Goal: Information Seeking & Learning: Learn about a topic

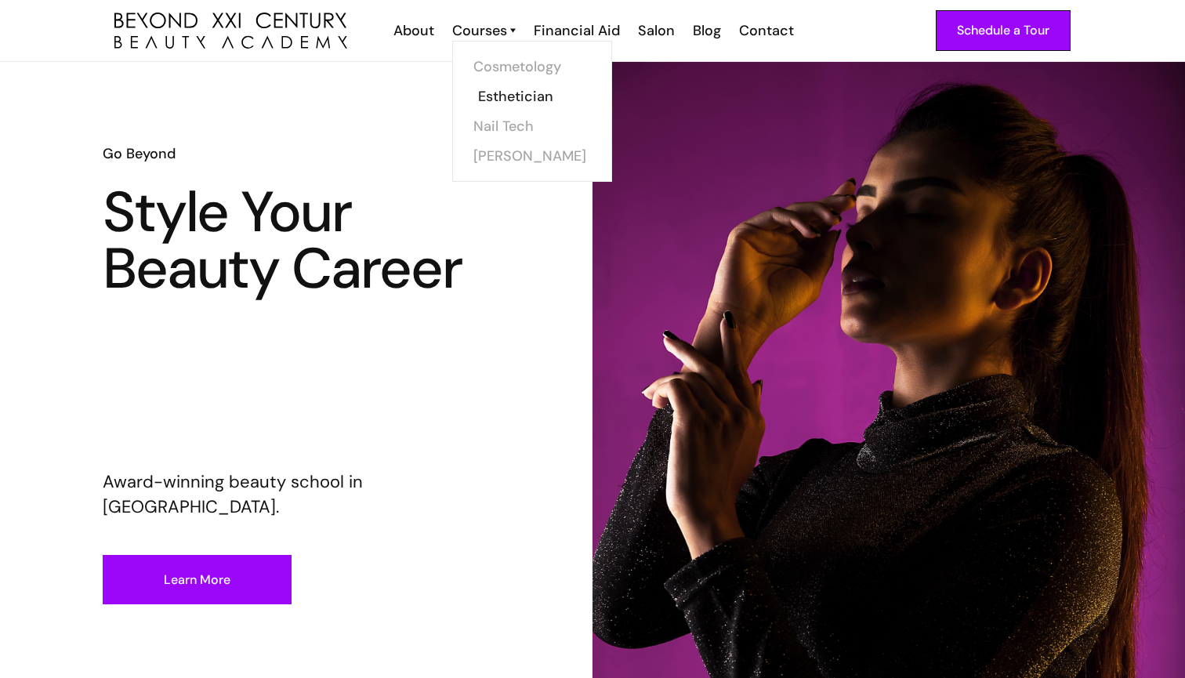
click at [505, 95] on link "Esthetician" at bounding box center [537, 97] width 118 height 30
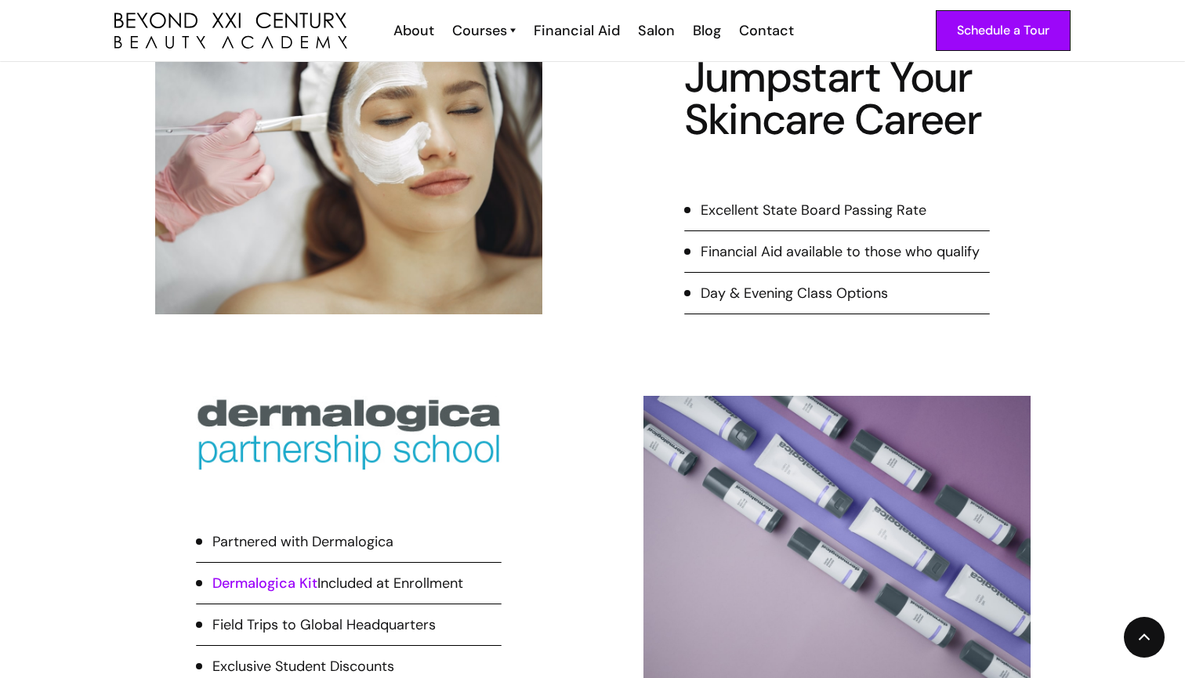
scroll to position [686, 0]
click at [746, 293] on div "Day & Evening Class Options" at bounding box center [794, 292] width 187 height 20
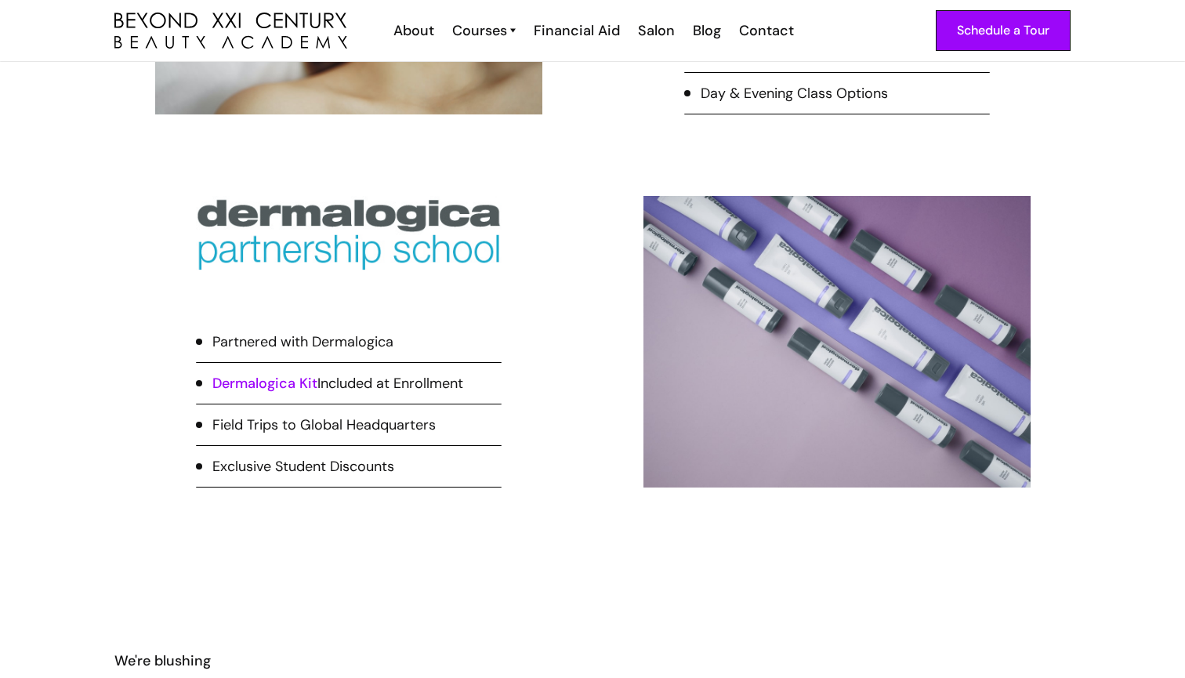
scroll to position [884, 0]
click at [263, 383] on link "Dermalogica Kit" at bounding box center [264, 384] width 105 height 19
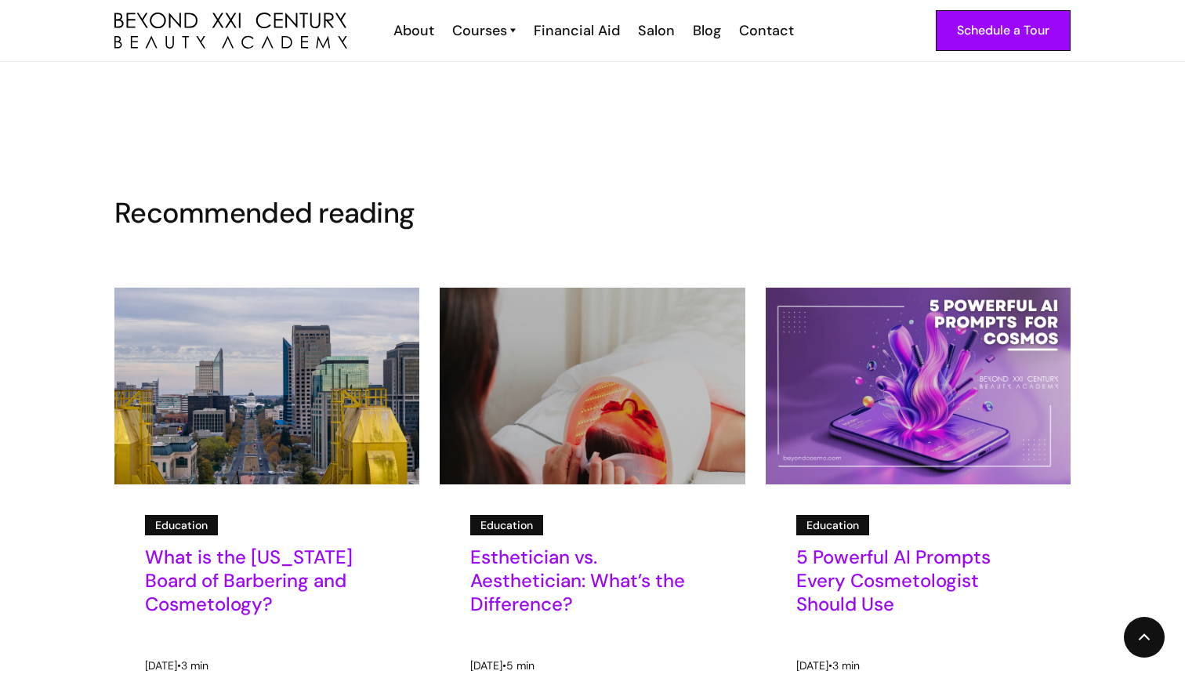
scroll to position [8388, 0]
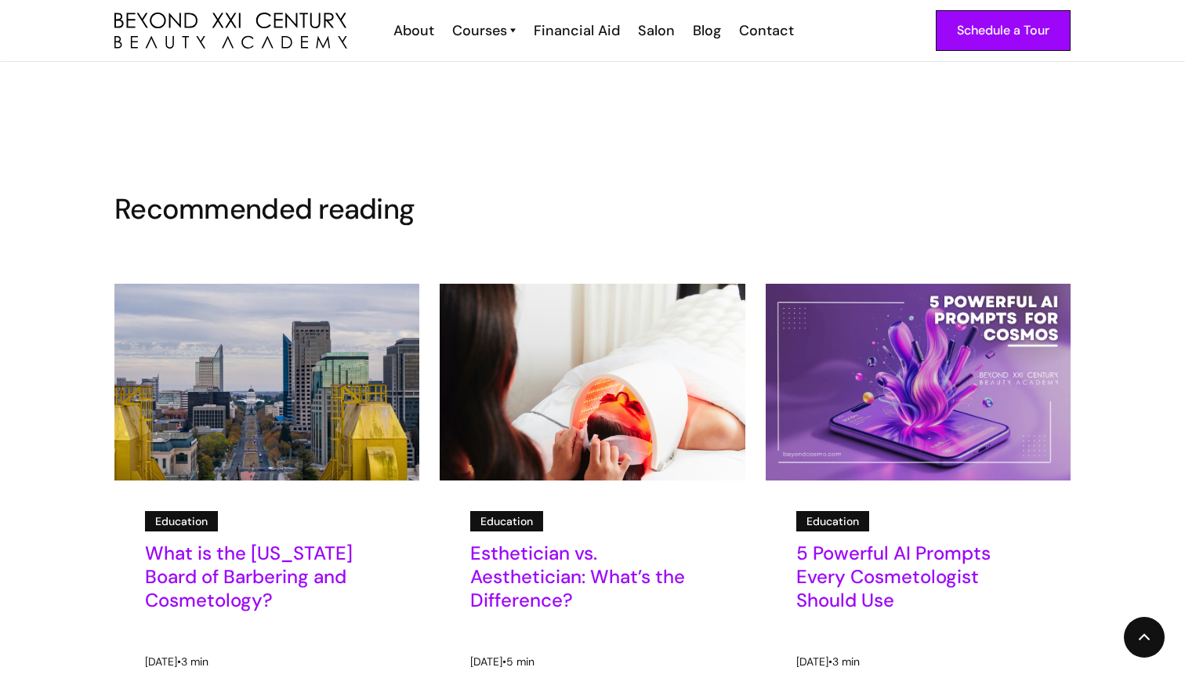
click at [592, 542] on h5 "Esthetician vs. Aesthetician: What’s the Difference?" at bounding box center [592, 577] width 244 height 71
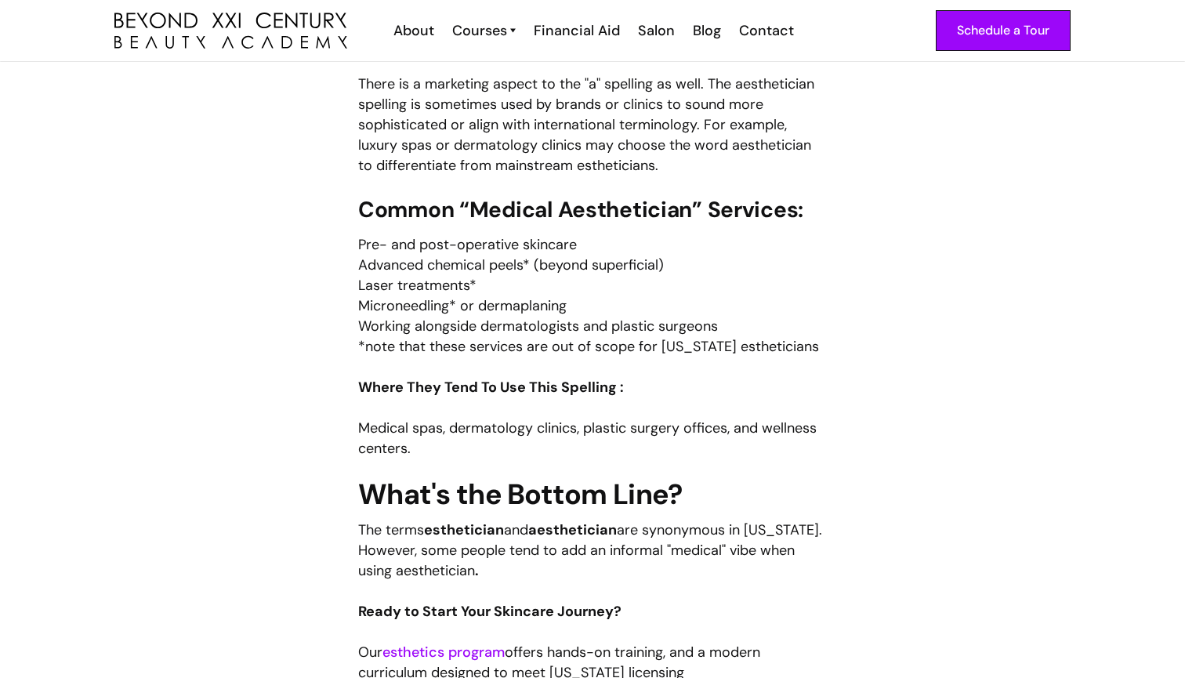
scroll to position [1791, 0]
